Goal: Communication & Community: Answer question/provide support

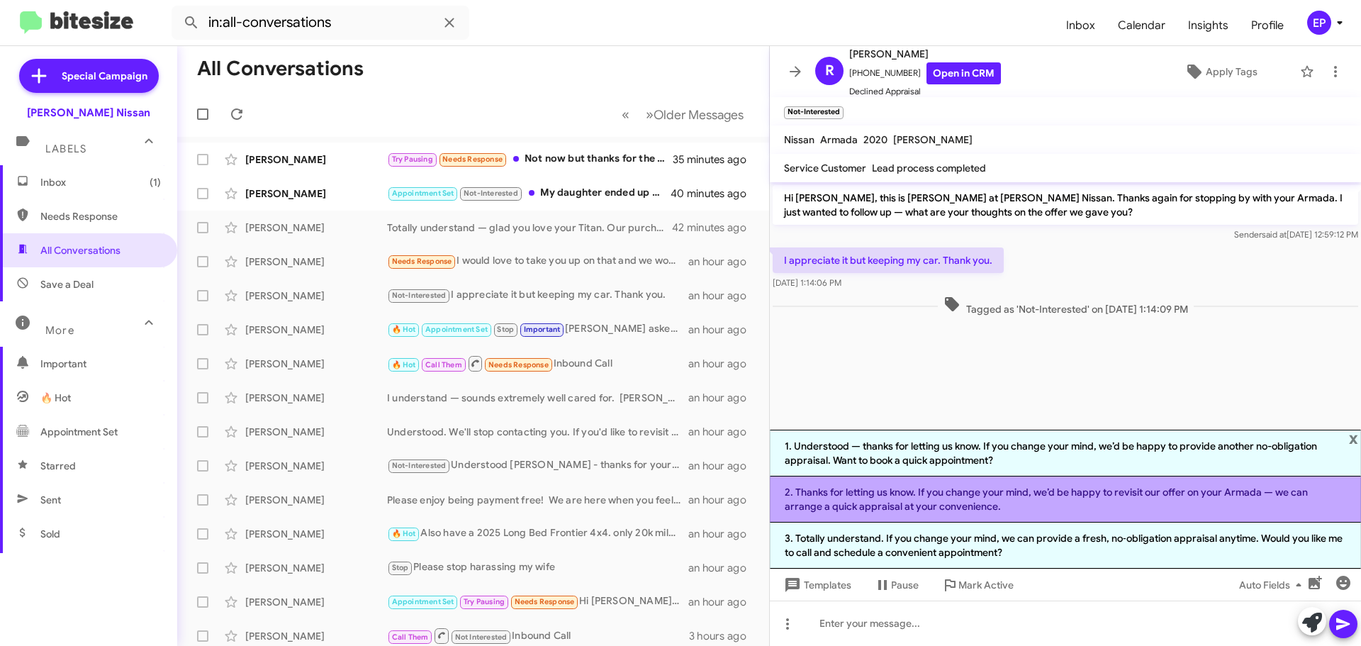
click at [918, 503] on li "2. Thanks for letting us know. If you change your mind, we’d be happy to revisi…" at bounding box center [1065, 499] width 591 height 46
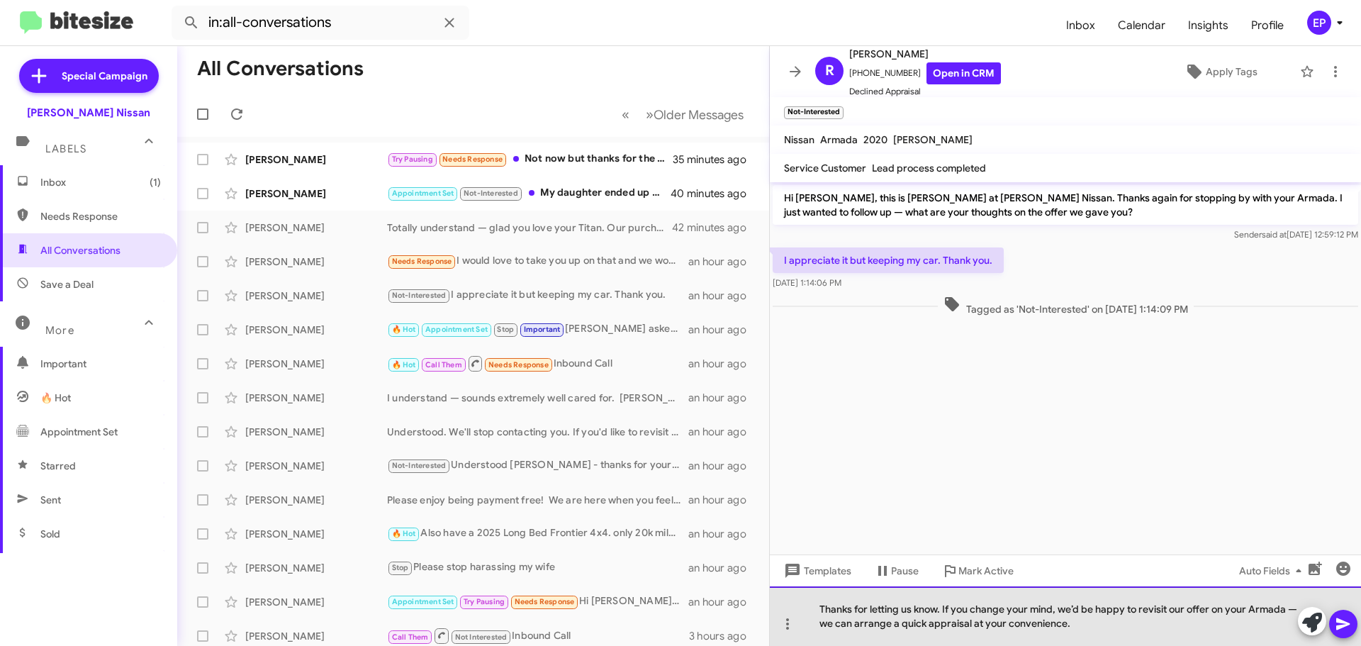
click at [1096, 629] on div "Thanks for letting us know. If you change your mind, we’d be happy to revisit o…" at bounding box center [1065, 616] width 591 height 60
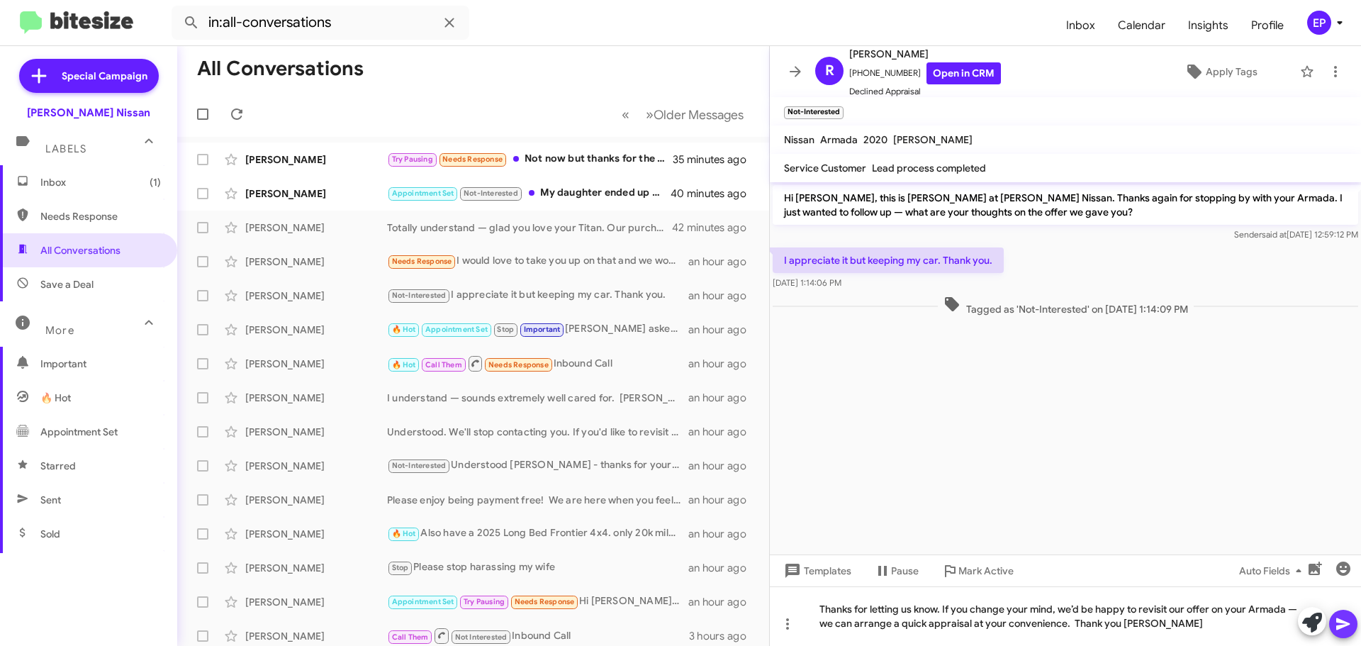
click at [1347, 625] on icon at bounding box center [1342, 624] width 13 height 12
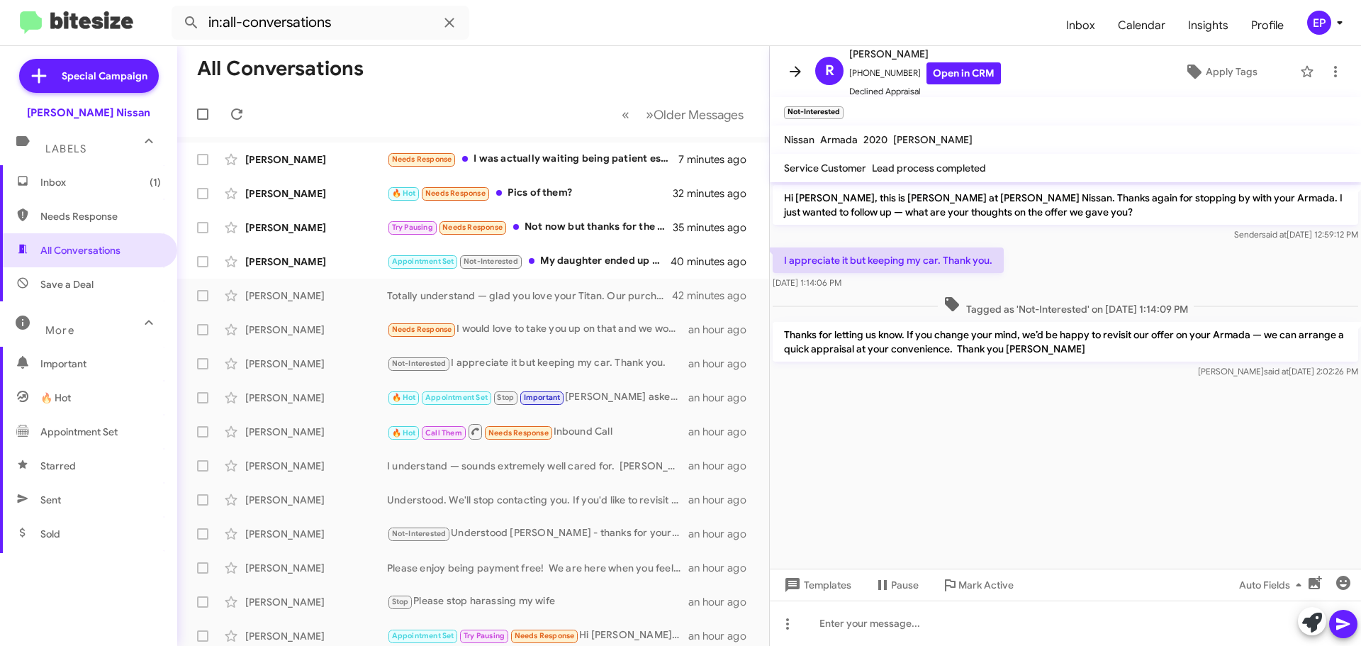
click at [791, 73] on icon at bounding box center [795, 71] width 17 height 17
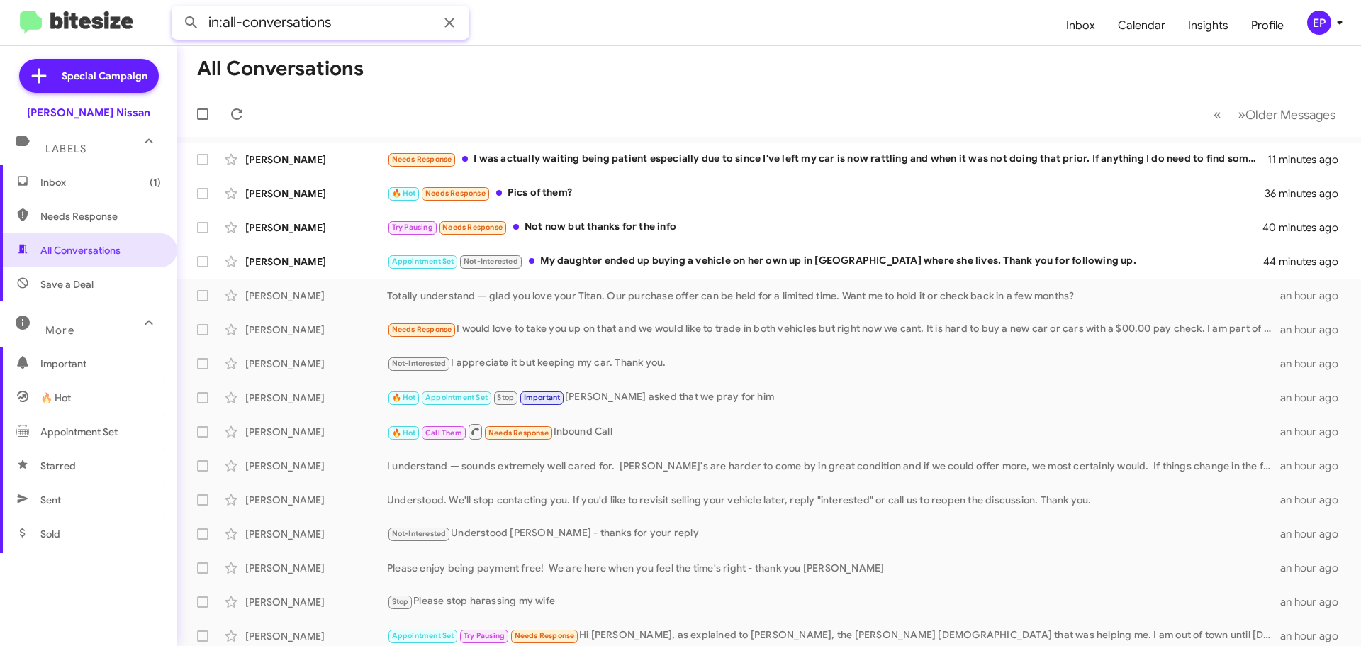
click at [349, 28] on input "in:all-conversations" at bounding box center [321, 23] width 298 height 34
click at [177, 9] on button at bounding box center [191, 23] width 28 height 28
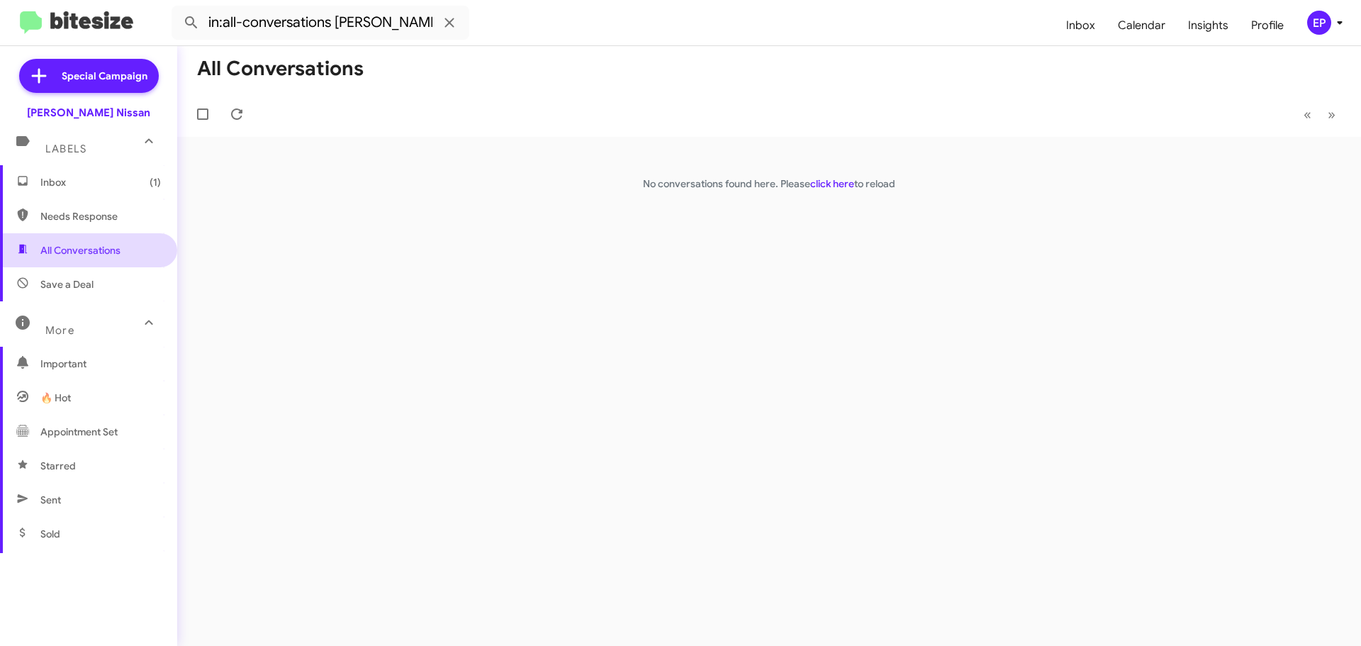
click at [100, 249] on span "All Conversations" at bounding box center [80, 250] width 80 height 14
type input "in:all-conversations"
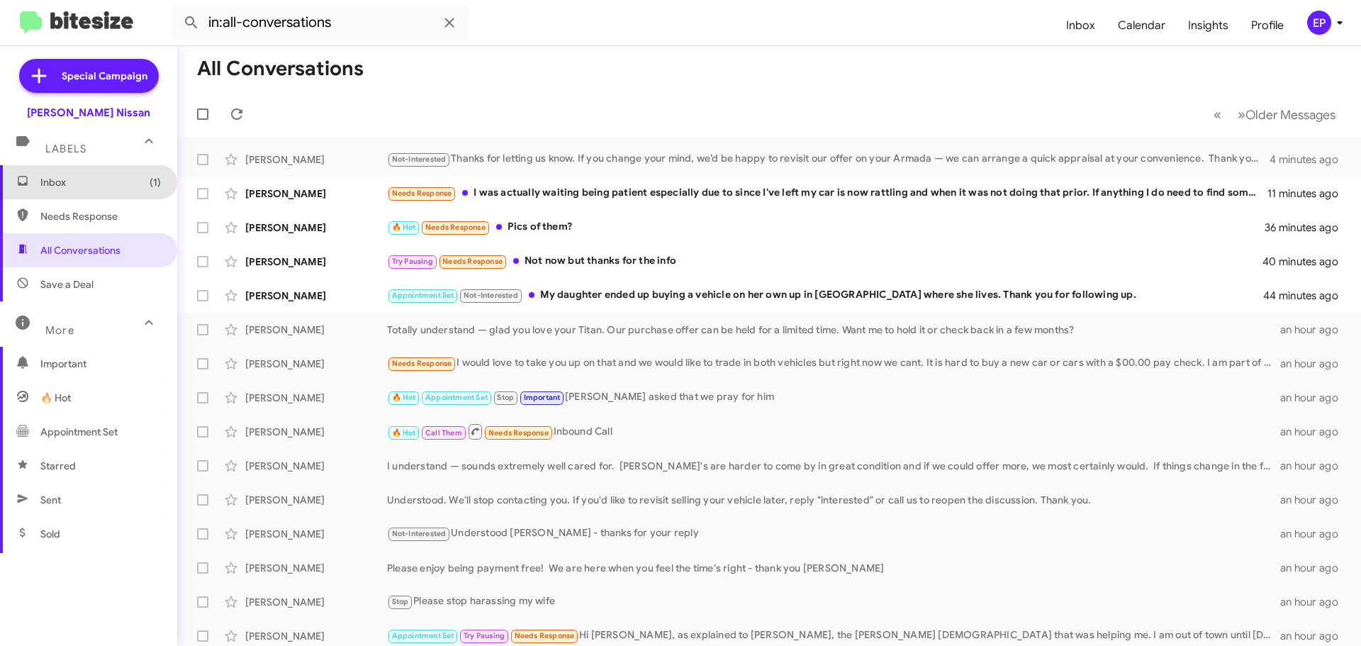
click at [94, 187] on span "Inbox (1)" at bounding box center [100, 182] width 120 height 14
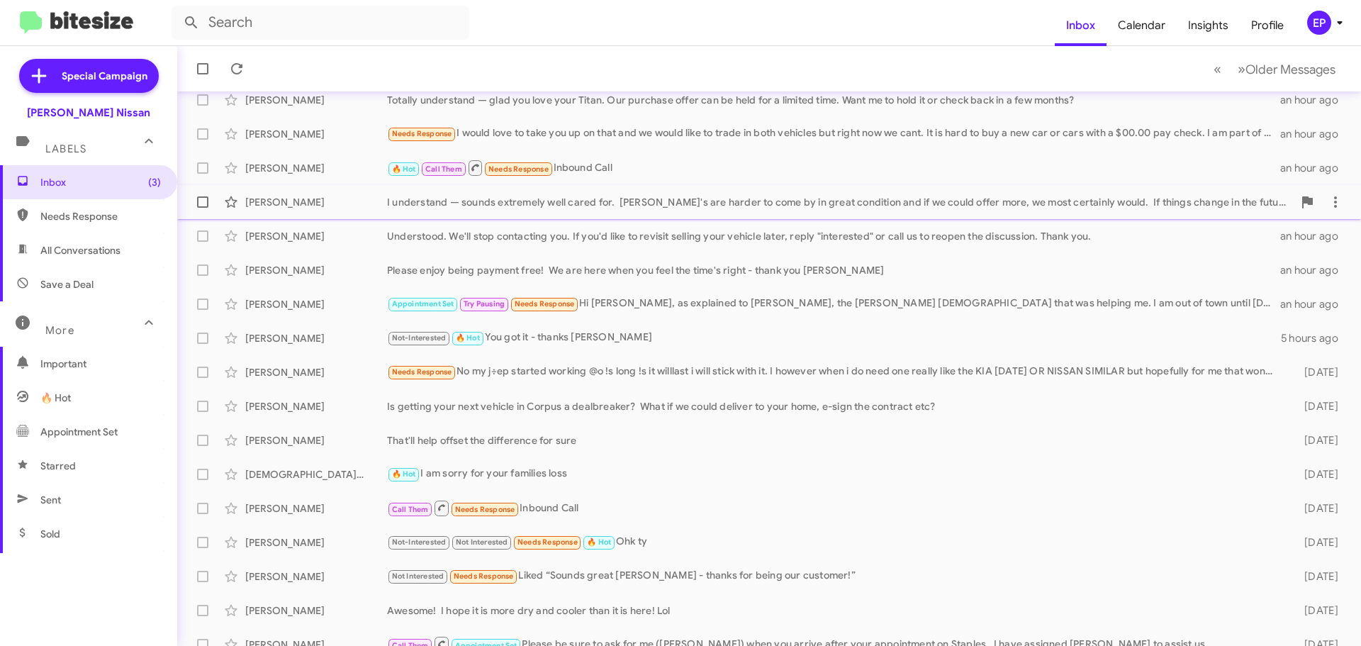
scroll to position [177, 0]
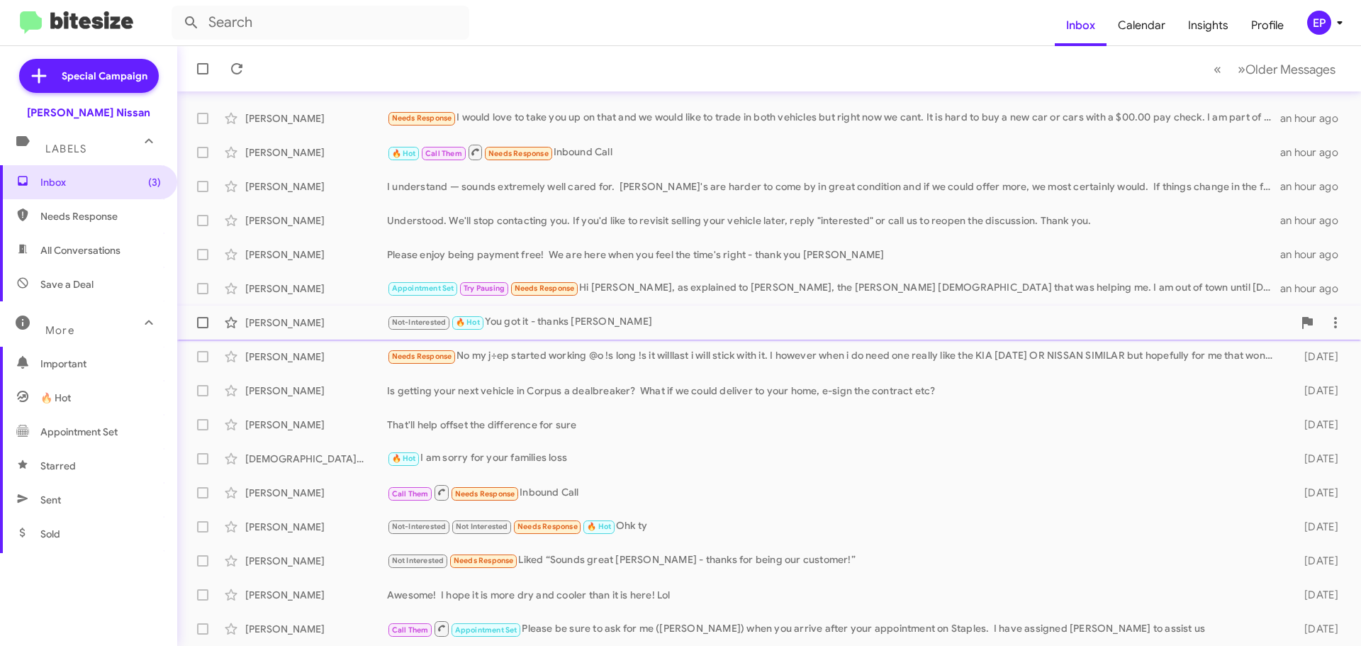
click at [605, 332] on div "[PERSON_NAME] Not-Interested 🔥 Hot You got it - thanks [PERSON_NAME] 5 hours ago" at bounding box center [769, 322] width 1161 height 28
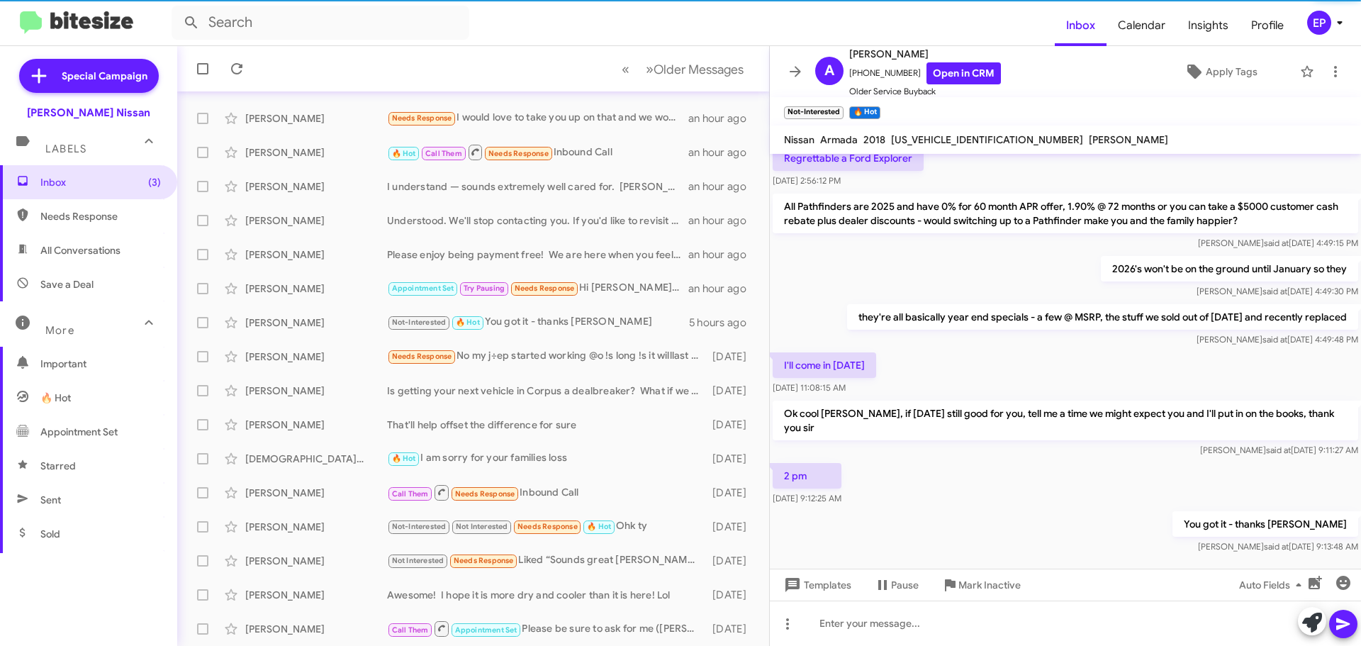
scroll to position [293, 0]
